Goal: Navigation & Orientation: Find specific page/section

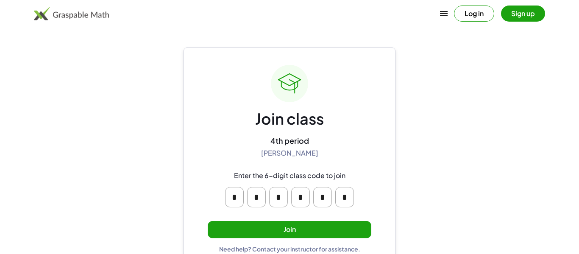
click at [356, 237] on button "Join" at bounding box center [290, 229] width 164 height 17
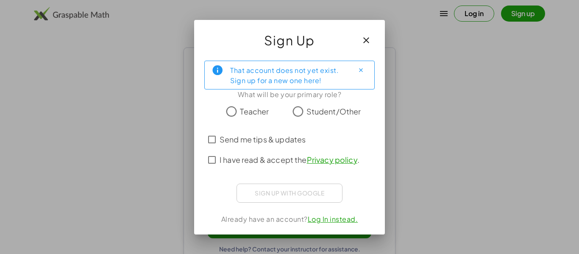
click at [291, 120] on div at bounding box center [289, 124] width 170 height 9
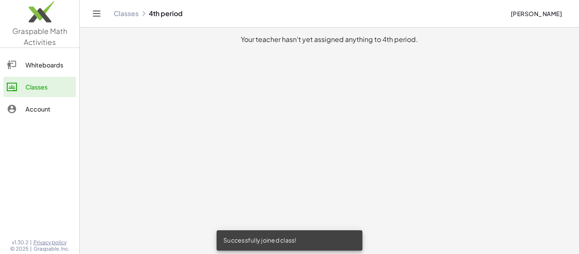
click at [35, 70] on link "Whiteboards" at bounding box center [39, 65] width 72 height 20
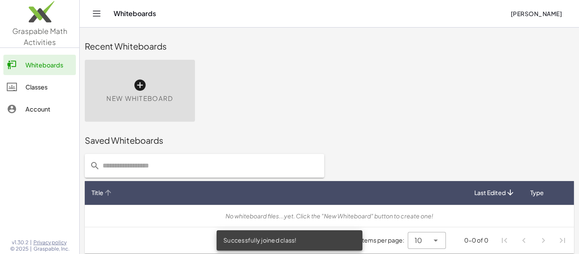
scroll to position [5, 0]
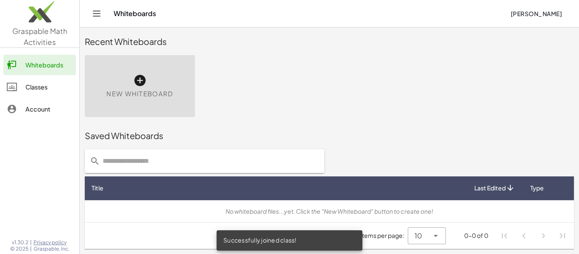
click at [15, 134] on div at bounding box center [39, 178] width 79 height 108
click at [26, 90] on div "Classes" at bounding box center [48, 87] width 47 height 10
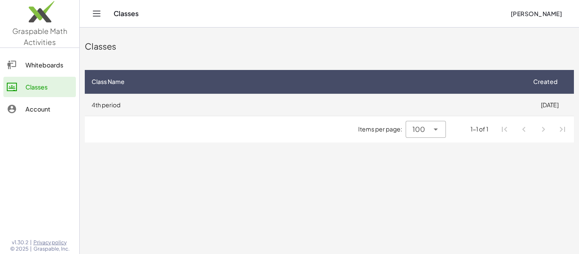
click at [255, 105] on td "4th period" at bounding box center [305, 105] width 440 height 22
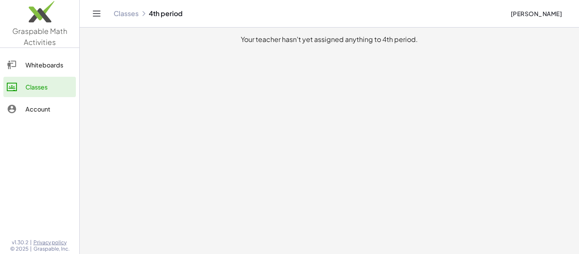
click at [25, 83] on div at bounding box center [16, 87] width 19 height 10
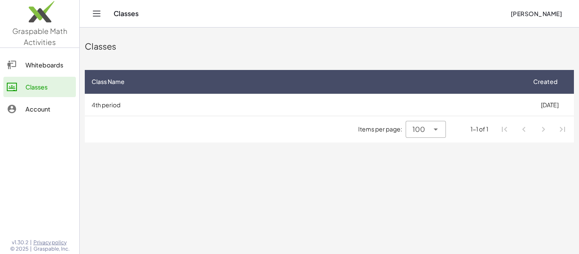
click at [528, 11] on span "[PERSON_NAME]" at bounding box center [536, 14] width 52 height 8
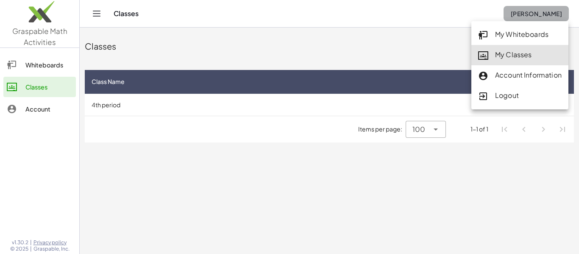
click at [528, 11] on span "[PERSON_NAME]" at bounding box center [536, 14] width 52 height 8
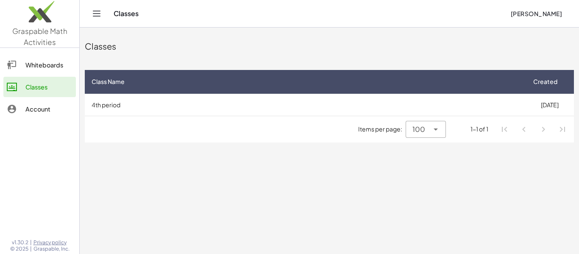
click at [528, 11] on span "[PERSON_NAME]" at bounding box center [536, 14] width 52 height 8
